Goal: Information Seeking & Learning: Learn about a topic

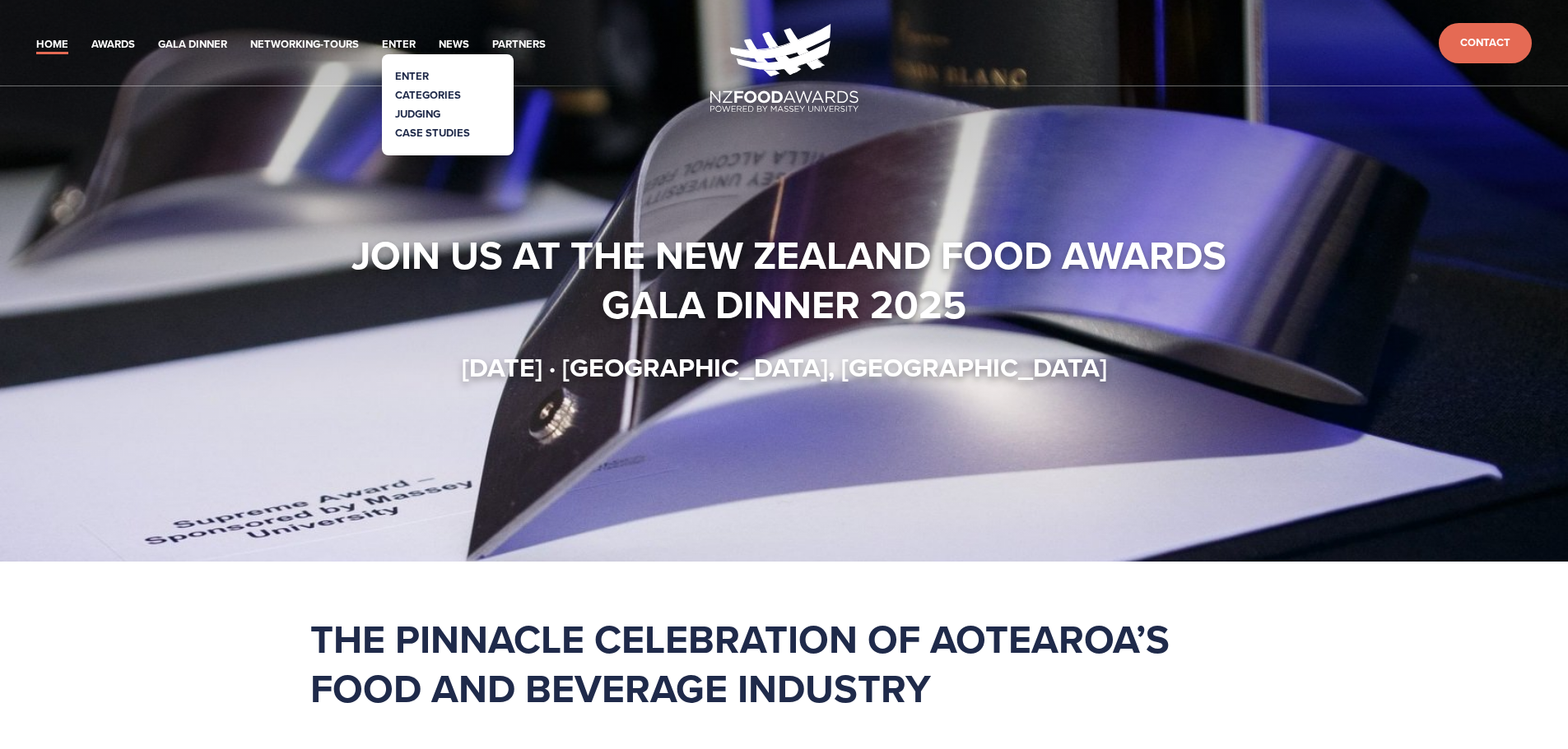
click at [420, 89] on link "Categories" at bounding box center [428, 95] width 66 height 16
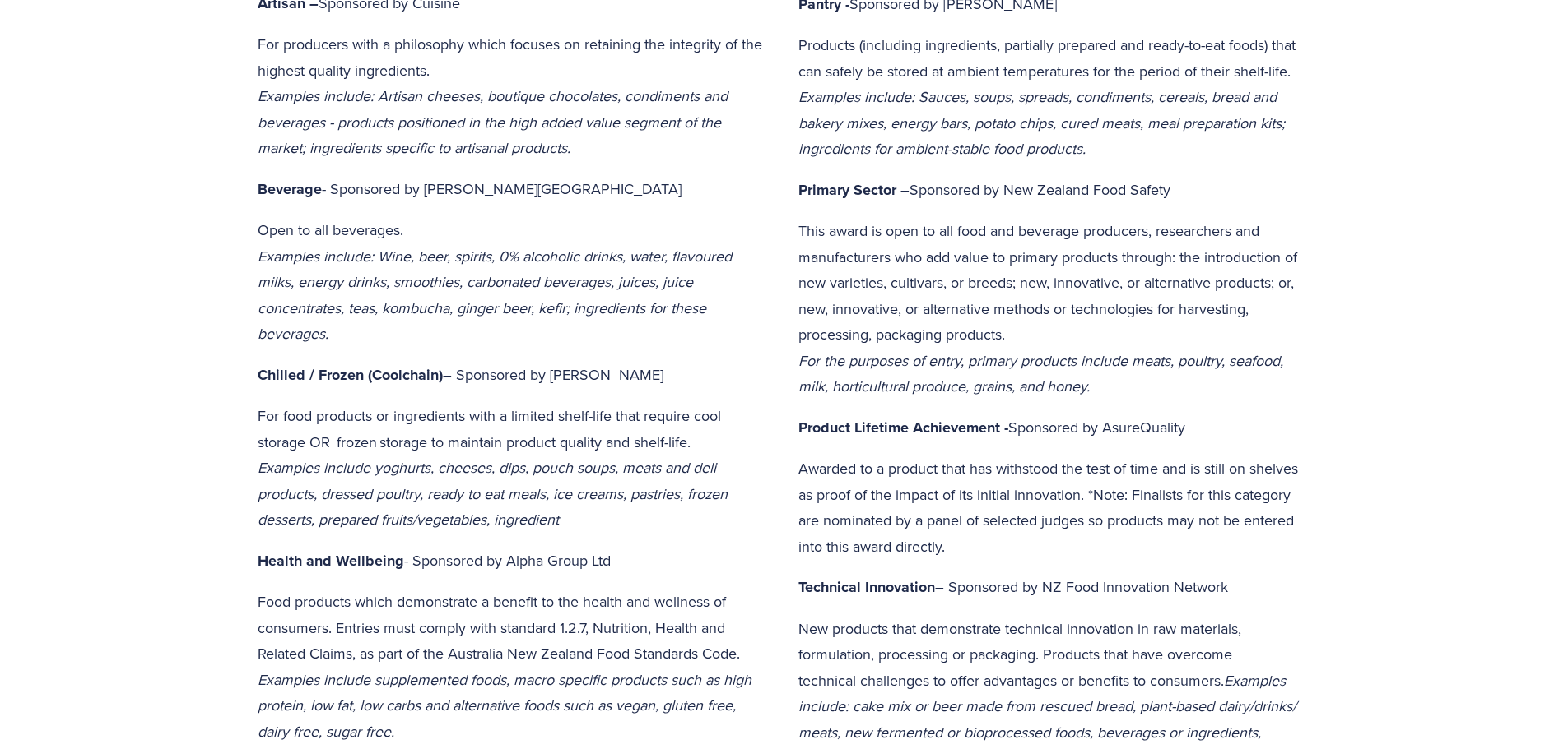
scroll to position [658, 0]
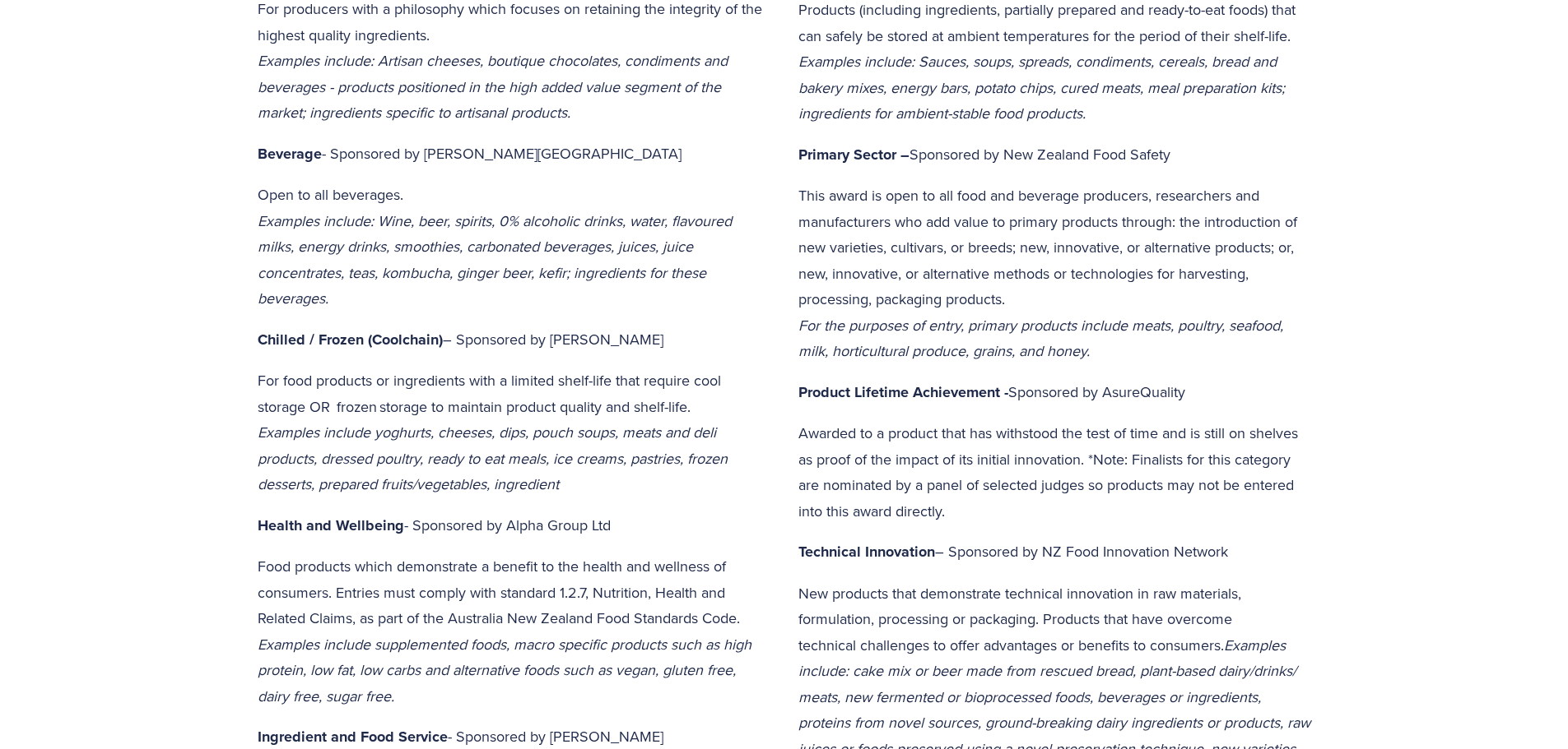
click at [720, 413] on p "For food products or ingredients with a limited shelf-life that require cool st…" at bounding box center [513, 433] width 513 height 130
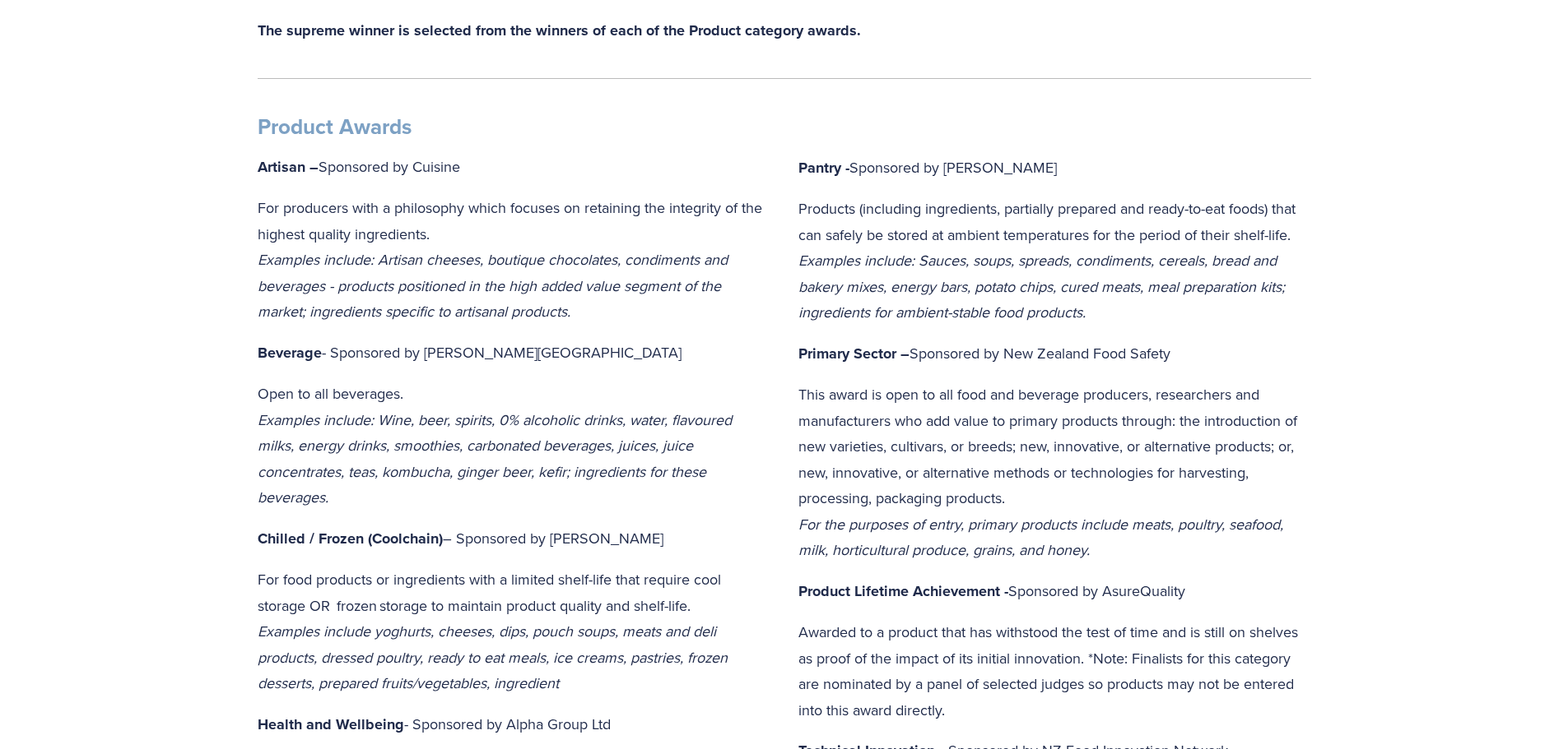
scroll to position [0, 0]
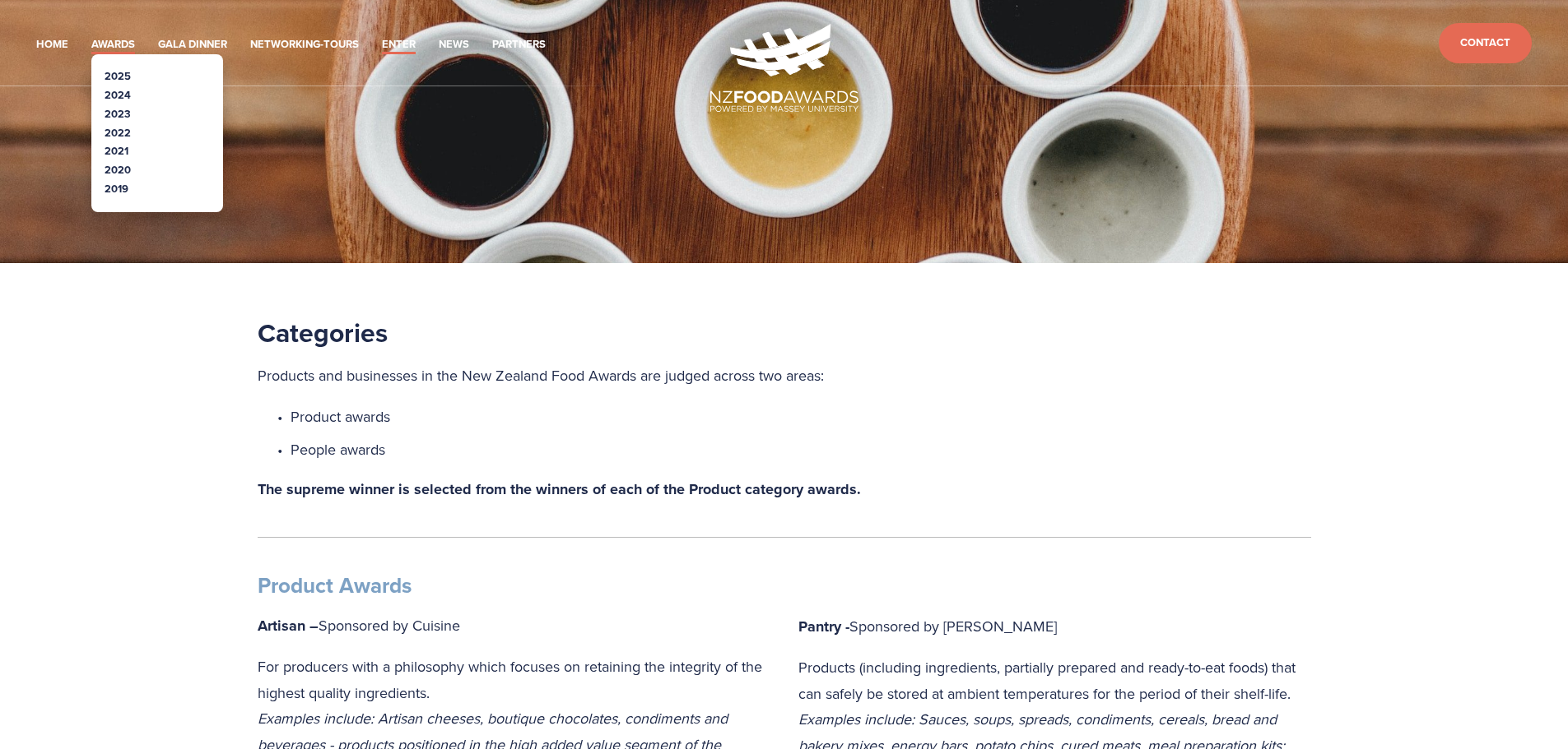
click at [105, 37] on link "Awards" at bounding box center [113, 45] width 43 height 19
click at [107, 70] on link "2025" at bounding box center [118, 76] width 26 height 16
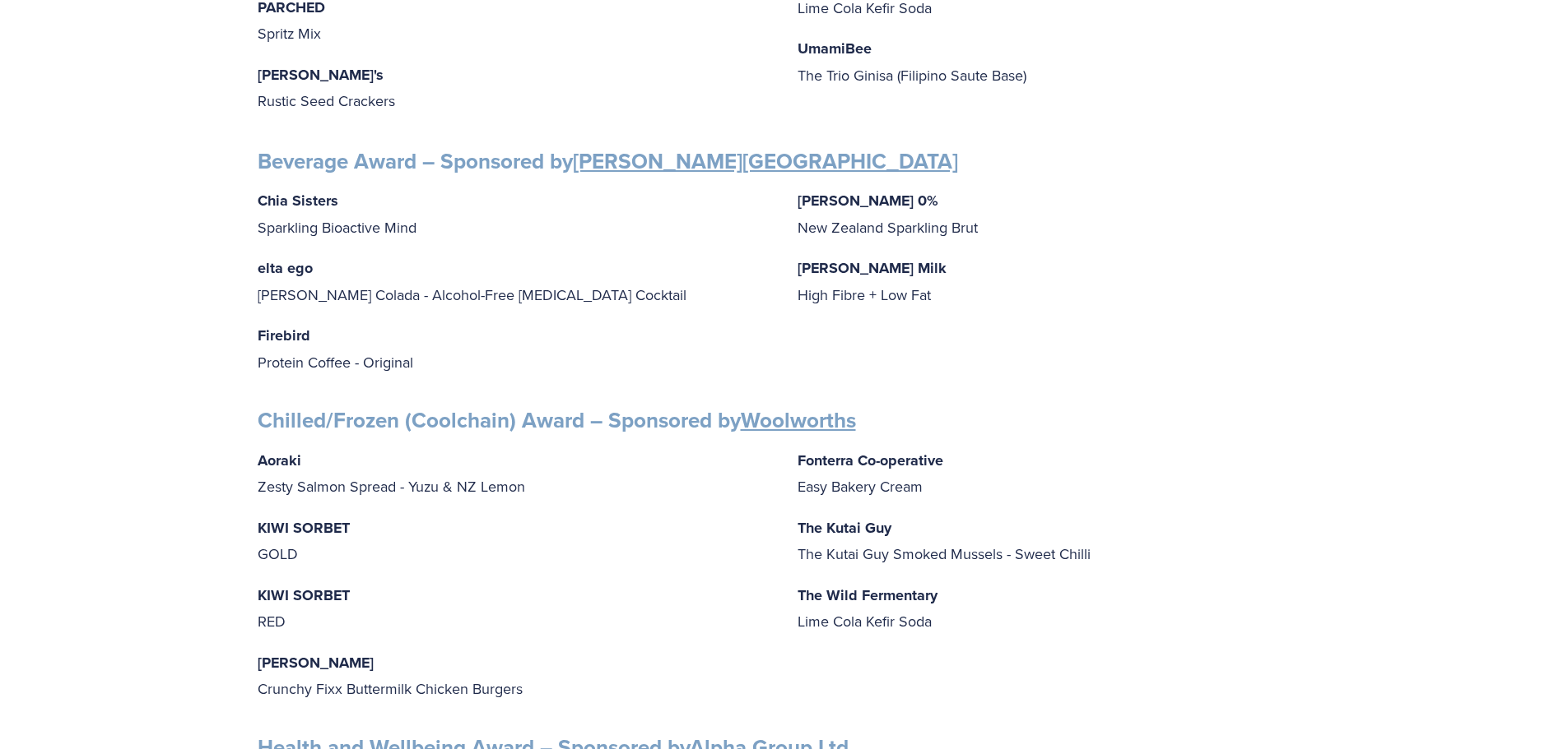
scroll to position [1151, 0]
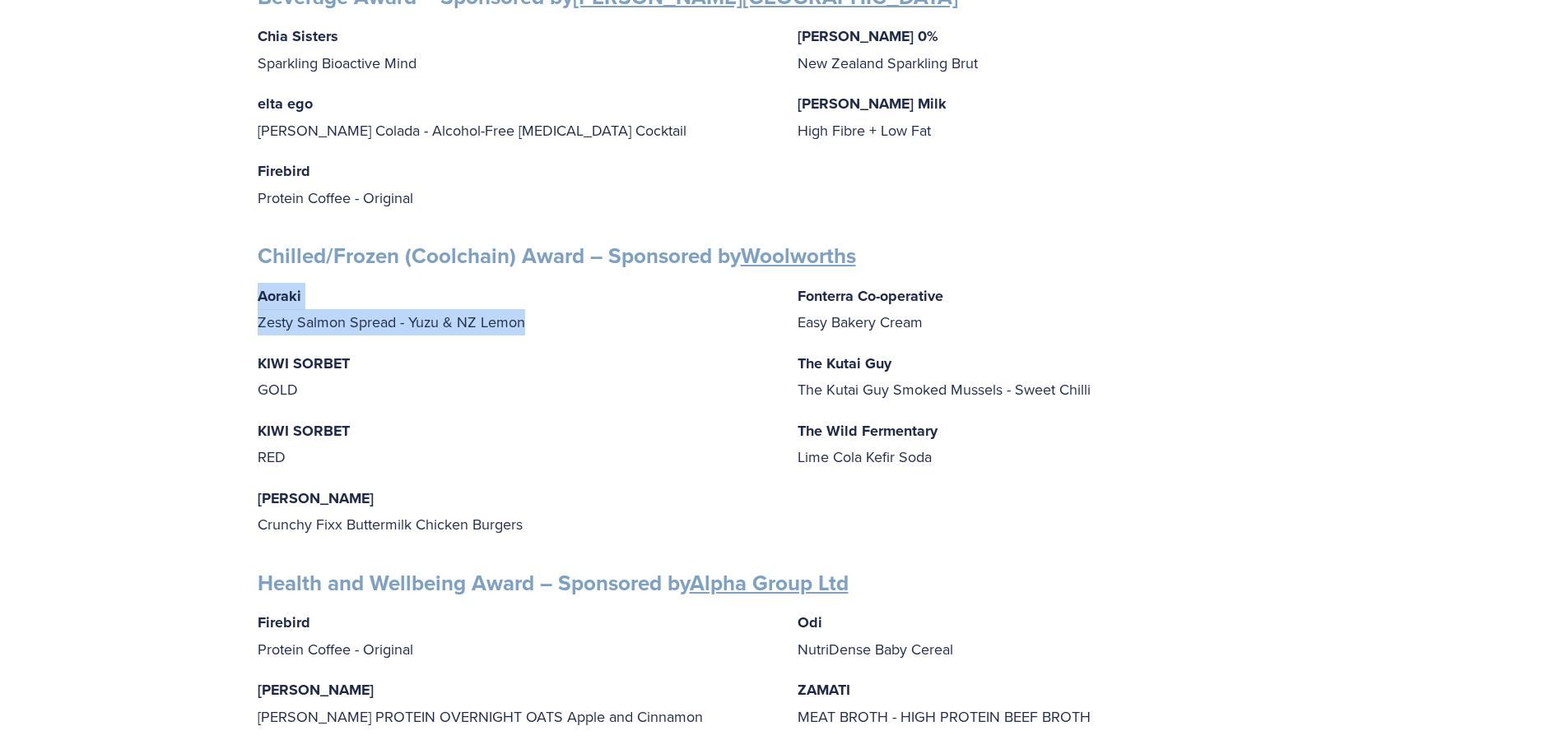
drag, startPoint x: 538, startPoint y: 309, endPoint x: 248, endPoint y: 291, distance: 290.6
click at [248, 291] on div "Finalists PEOPLE AWARDS Emerging Talent: Food Science and Technology – Sponsore…" at bounding box center [784, 546] width 1081 height 2752
copy p "Aoraki Zesty Salmon Spread - Yuzu & NZ Lemon"
